Goal: Find specific page/section: Find specific page/section

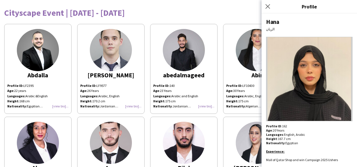
scroll to position [8, 0]
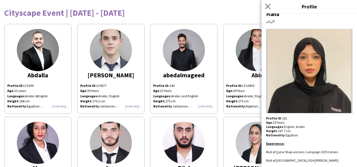
click at [271, 8] on app-icon "Close pop-in" at bounding box center [268, 7] width 8 height 8
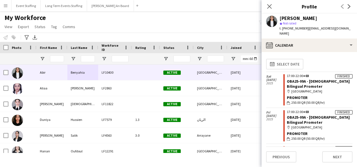
click at [245, 19] on div "My Workforce View Views Default view New view Update view Delete view Edit name…" at bounding box center [178, 22] width 357 height 19
